Goal: Task Accomplishment & Management: Use online tool/utility

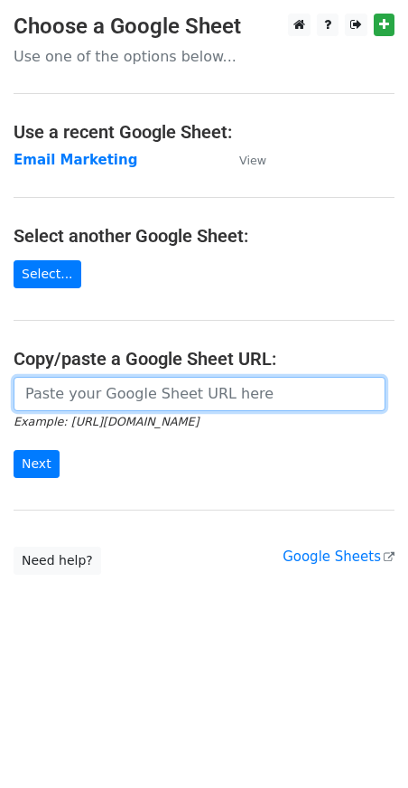
drag, startPoint x: 0, startPoint y: 0, endPoint x: 111, endPoint y: 402, distance: 417.2
click at [111, 392] on input "url" at bounding box center [200, 394] width 372 height 34
type input "https://docs.google.com/spreadsheets/d/1xL6TpCDV6I8u0ZLJNyeDzG9gA4aAWzyqnMKZojC…"
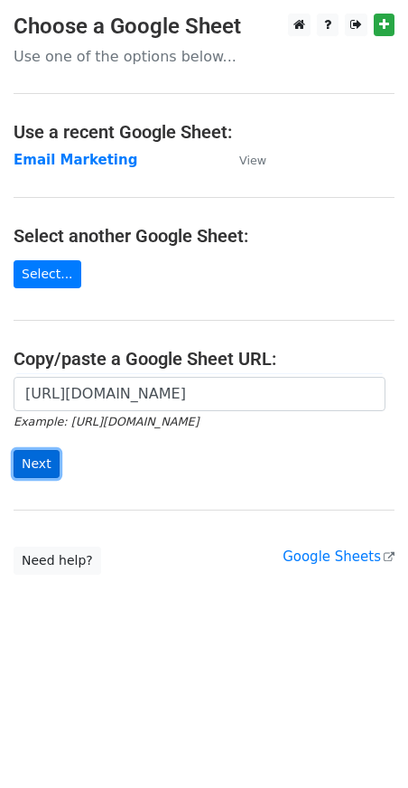
click at [38, 458] on input "Next" at bounding box center [37, 464] width 46 height 28
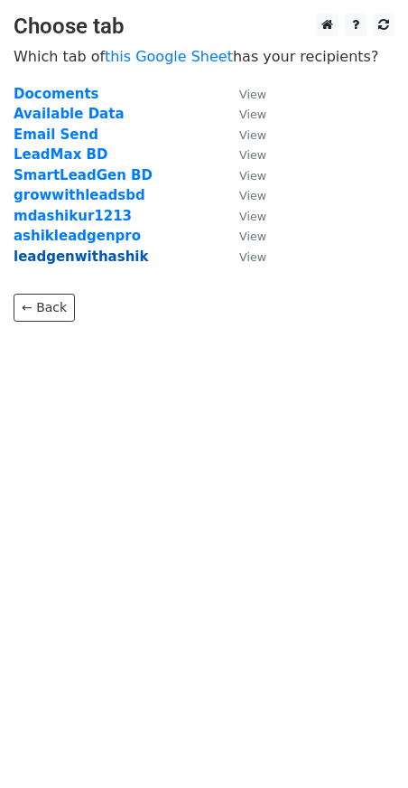
click at [69, 255] on strong "leadgenwithashik" at bounding box center [81, 256] width 135 height 16
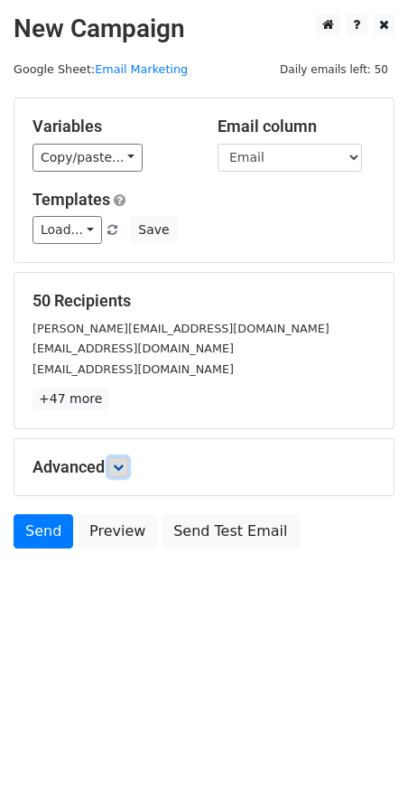
click at [118, 471] on icon at bounding box center [118, 467] width 11 height 11
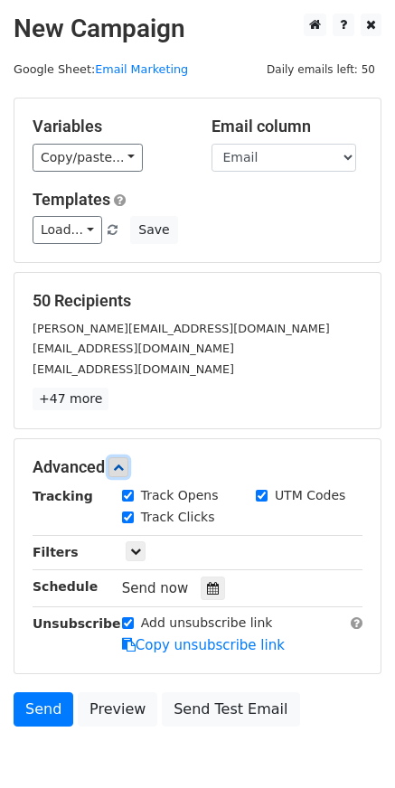
click at [124, 467] on icon at bounding box center [118, 467] width 11 height 11
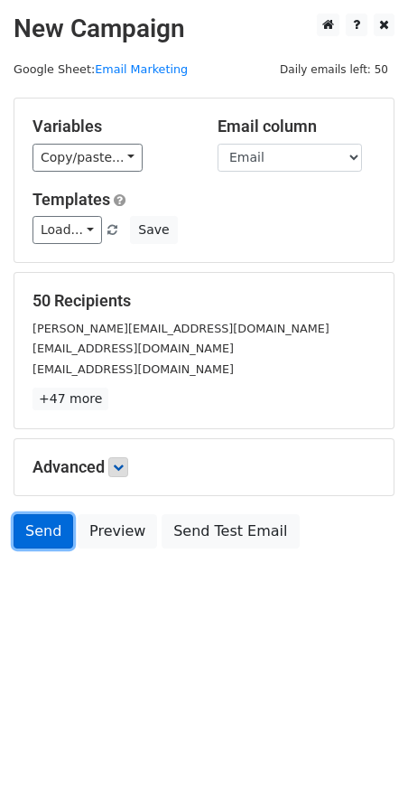
click at [49, 533] on link "Send" at bounding box center [44, 531] width 60 height 34
